Goal: Check status

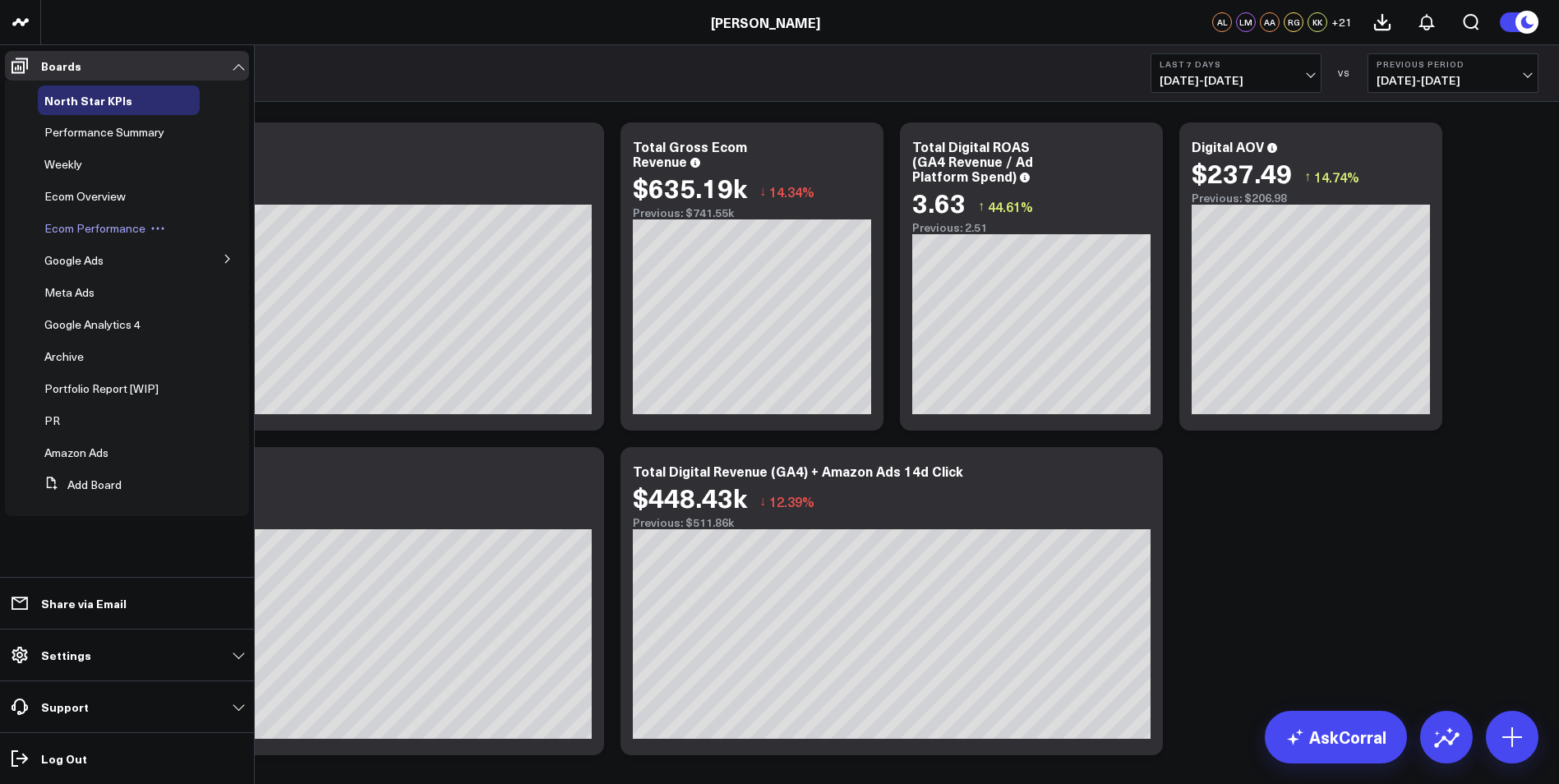
click at [104, 229] on span "Ecom Performance" at bounding box center [95, 227] width 101 height 15
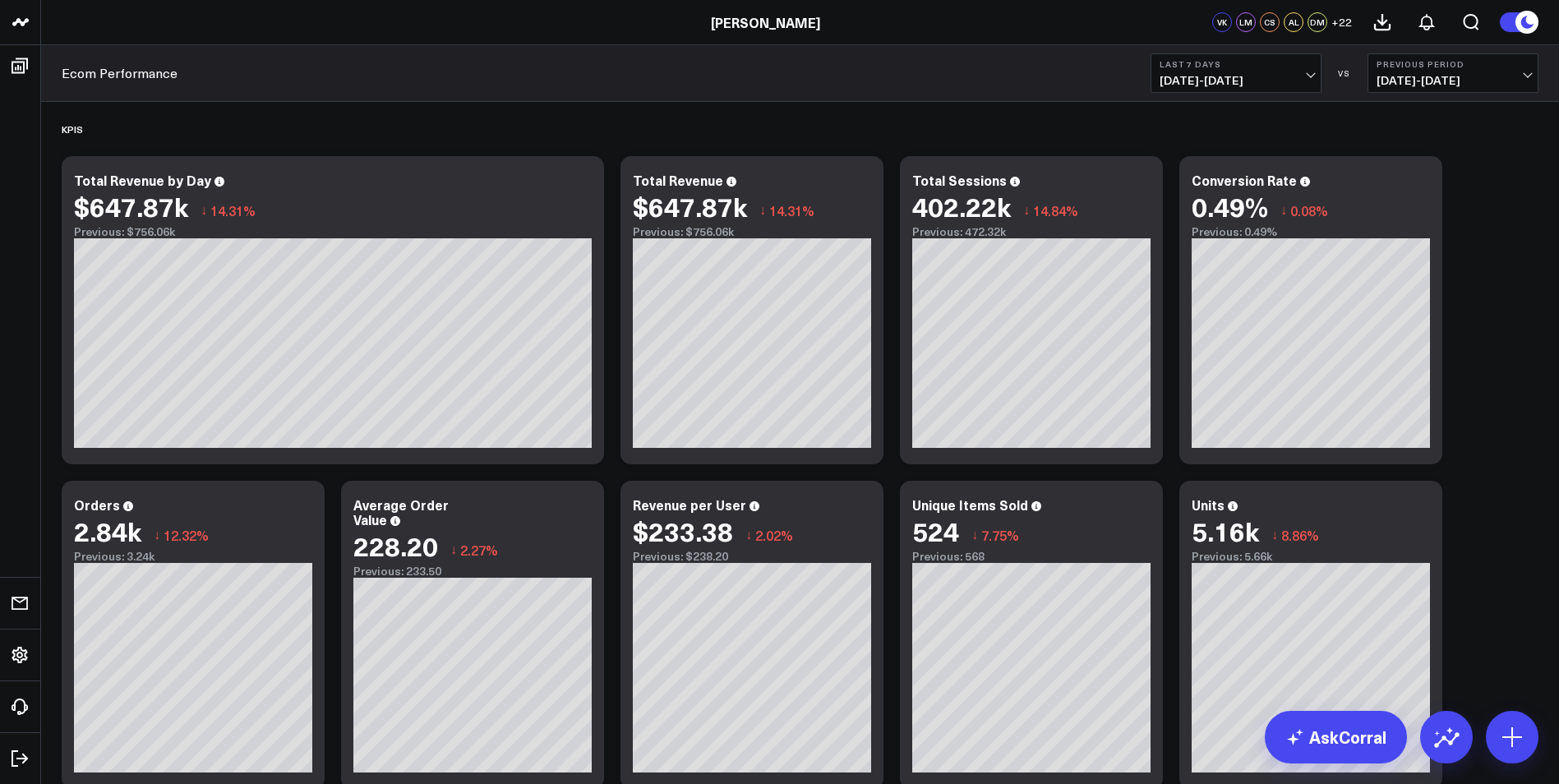
click at [1487, 58] on button "Previous Period 07/31/25 - 08/06/25" at bounding box center [1453, 72] width 171 height 39
click at [1439, 169] on link "YoY" at bounding box center [1453, 172] width 169 height 31
click at [1283, 68] on b "Last 7 Days" at bounding box center [1235, 64] width 153 height 10
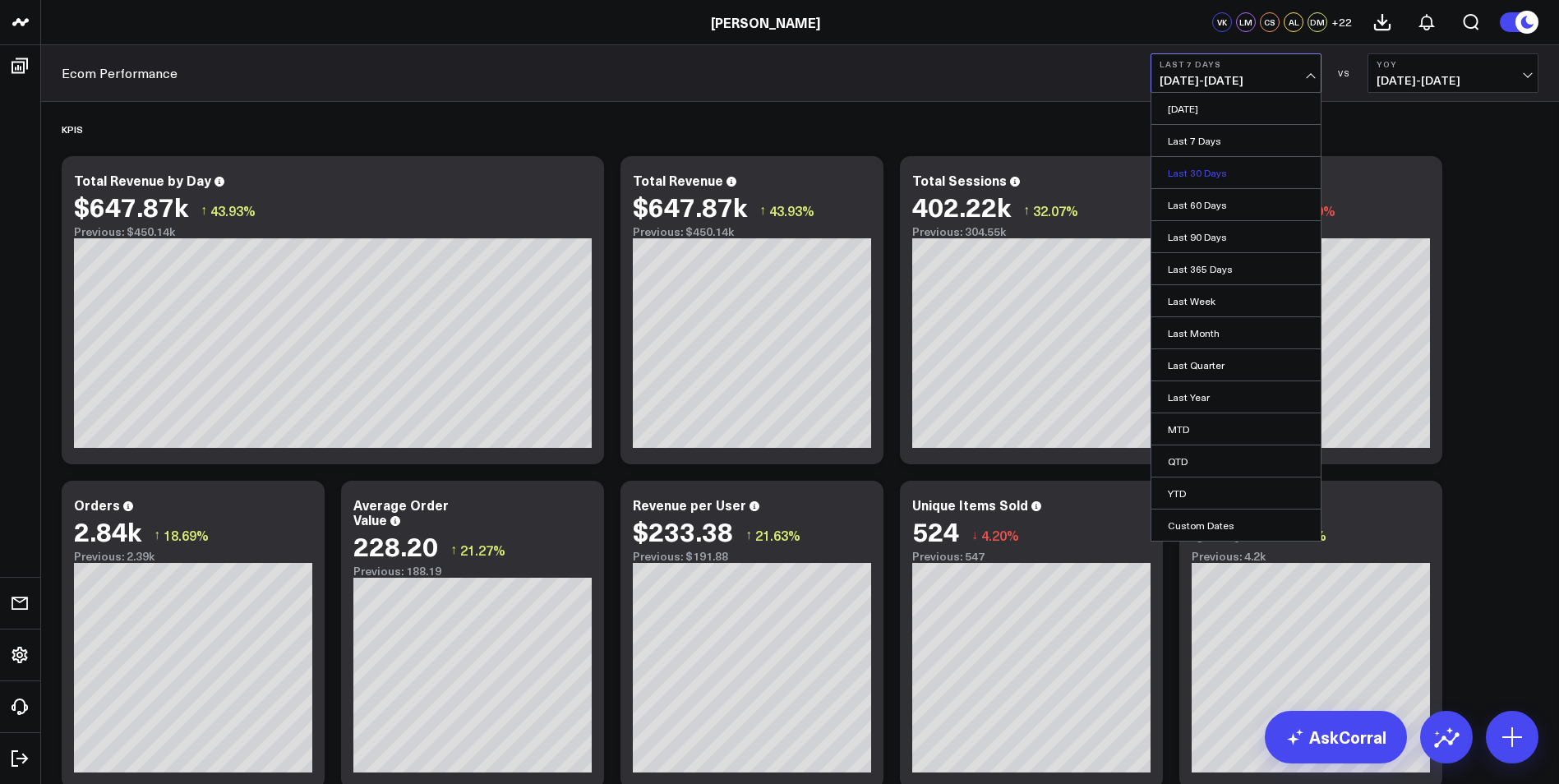
click at [1213, 166] on link "Last 30 Days" at bounding box center [1236, 172] width 169 height 31
